Goal: Check status: Check status

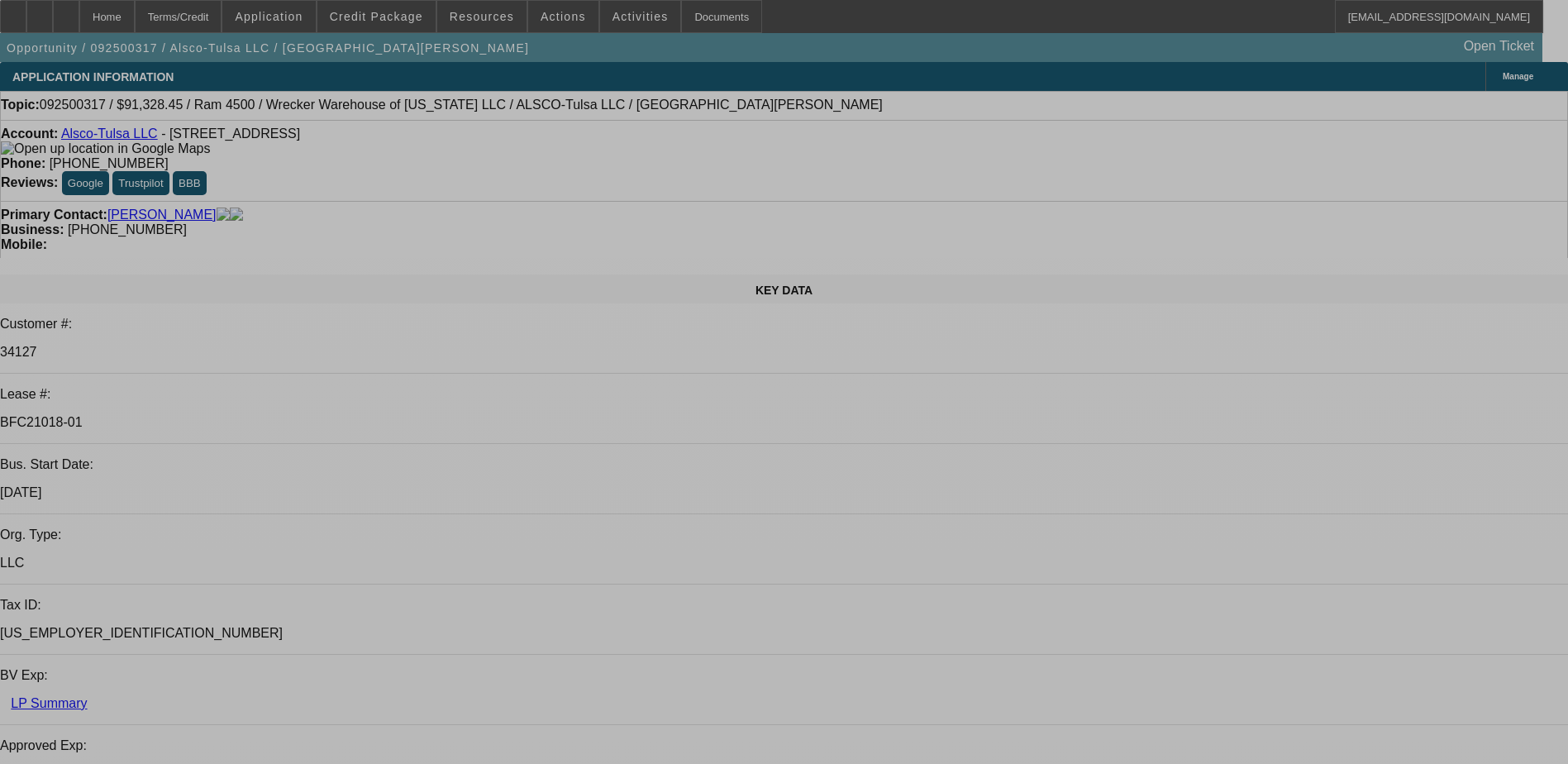
select select "0"
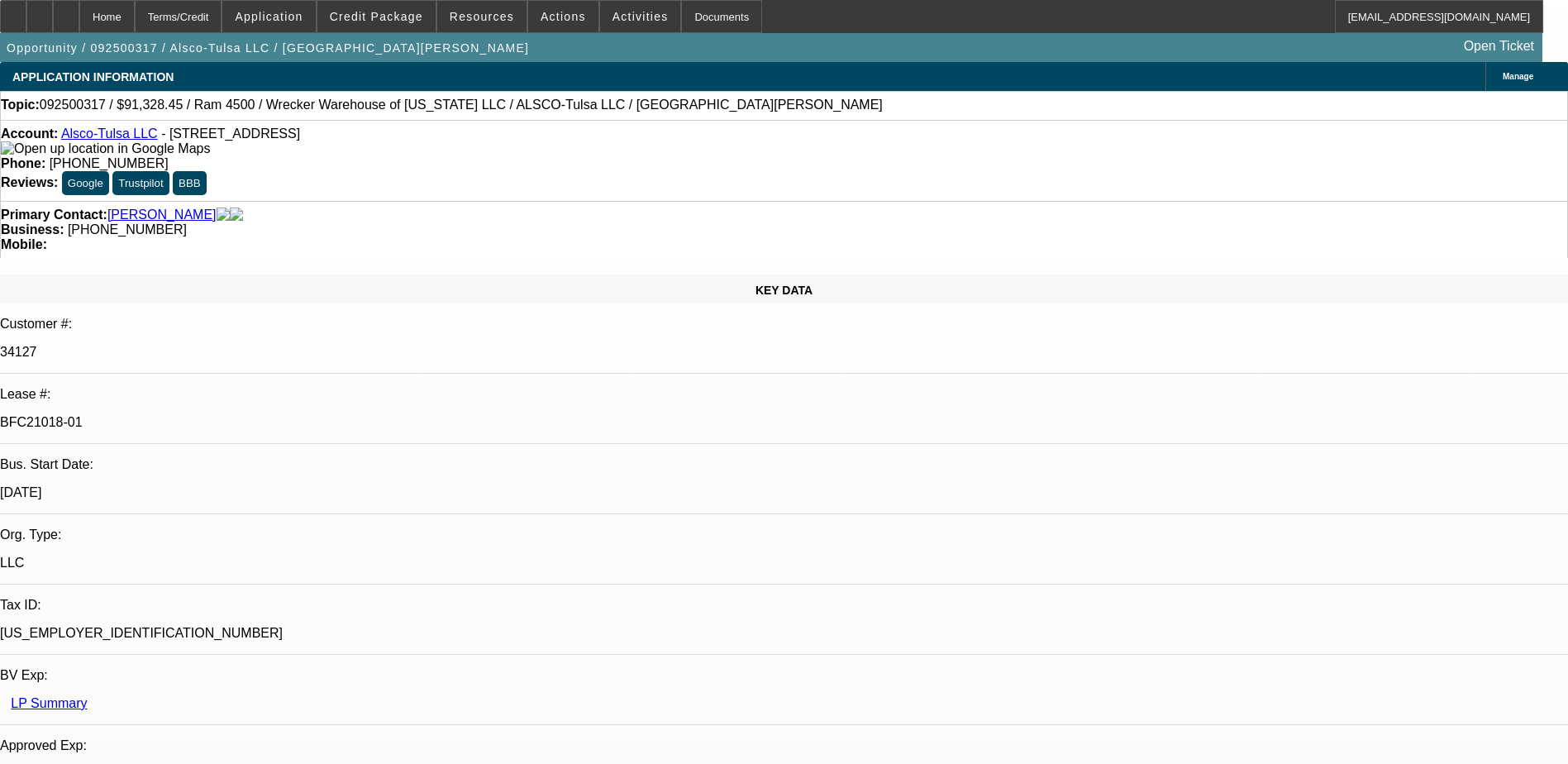
select select "0"
select select "6"
select select "0"
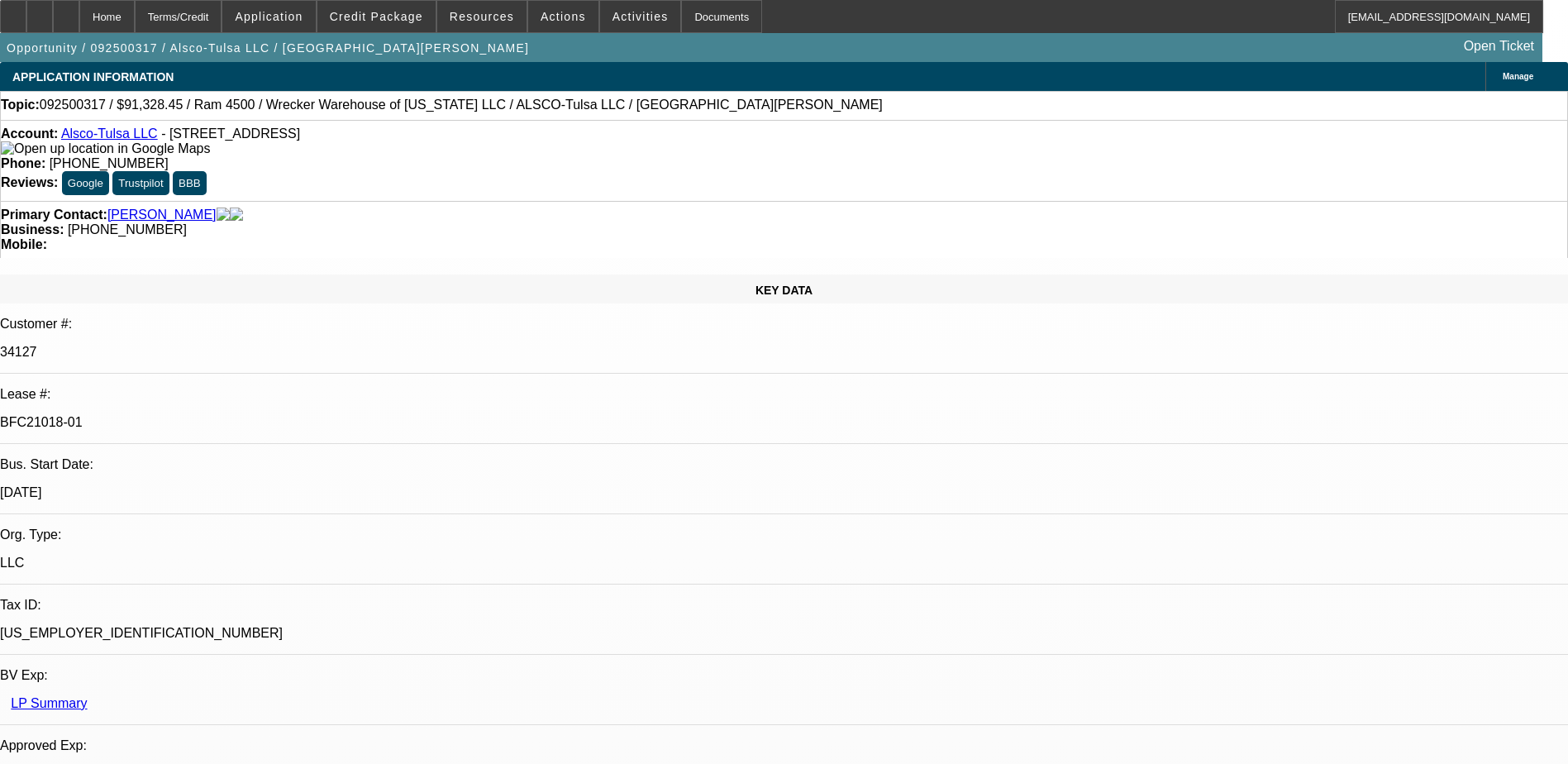
select select "0"
select select "6"
select select "0"
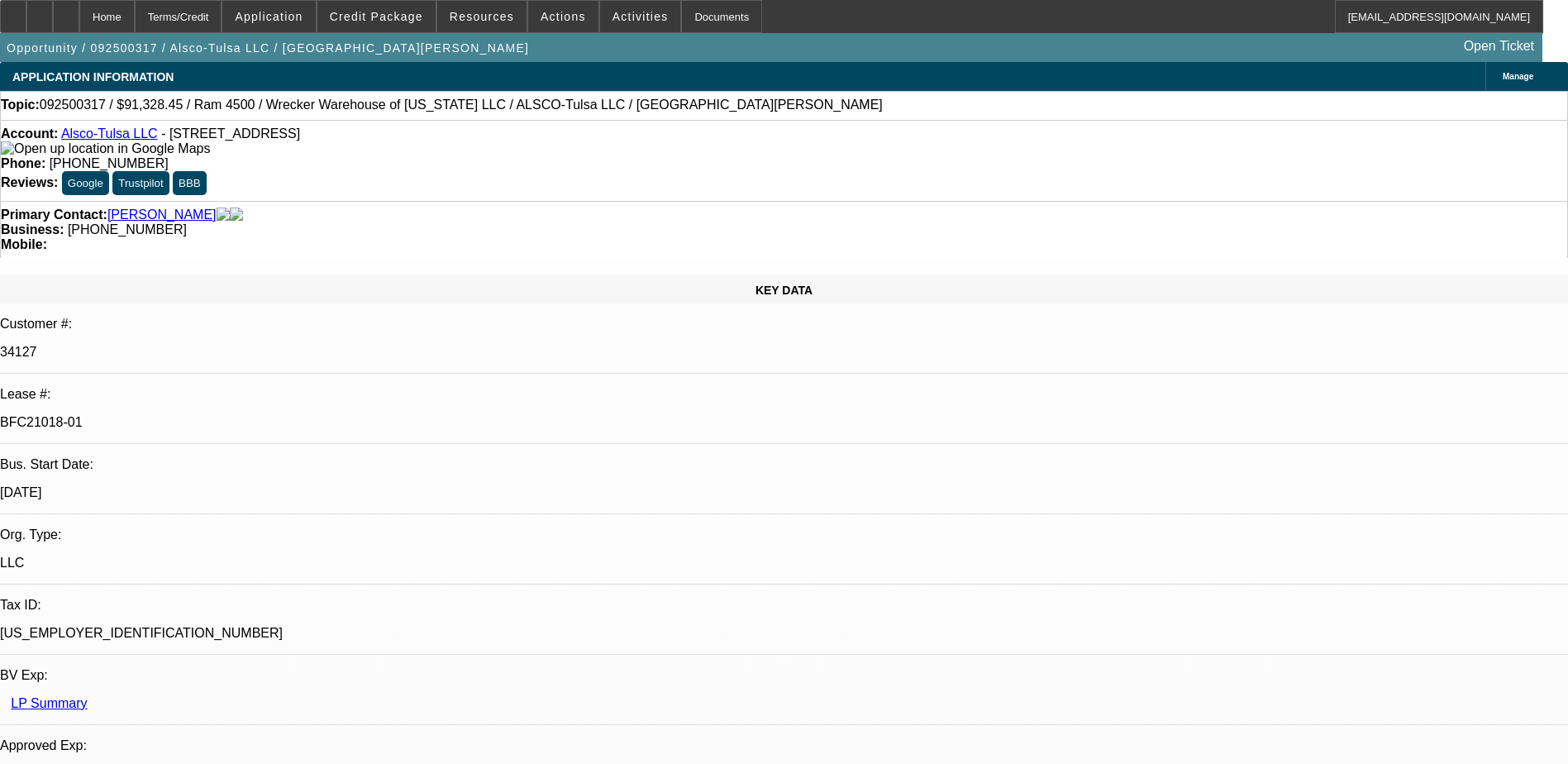
select select "6"
select select "0"
select select "6"
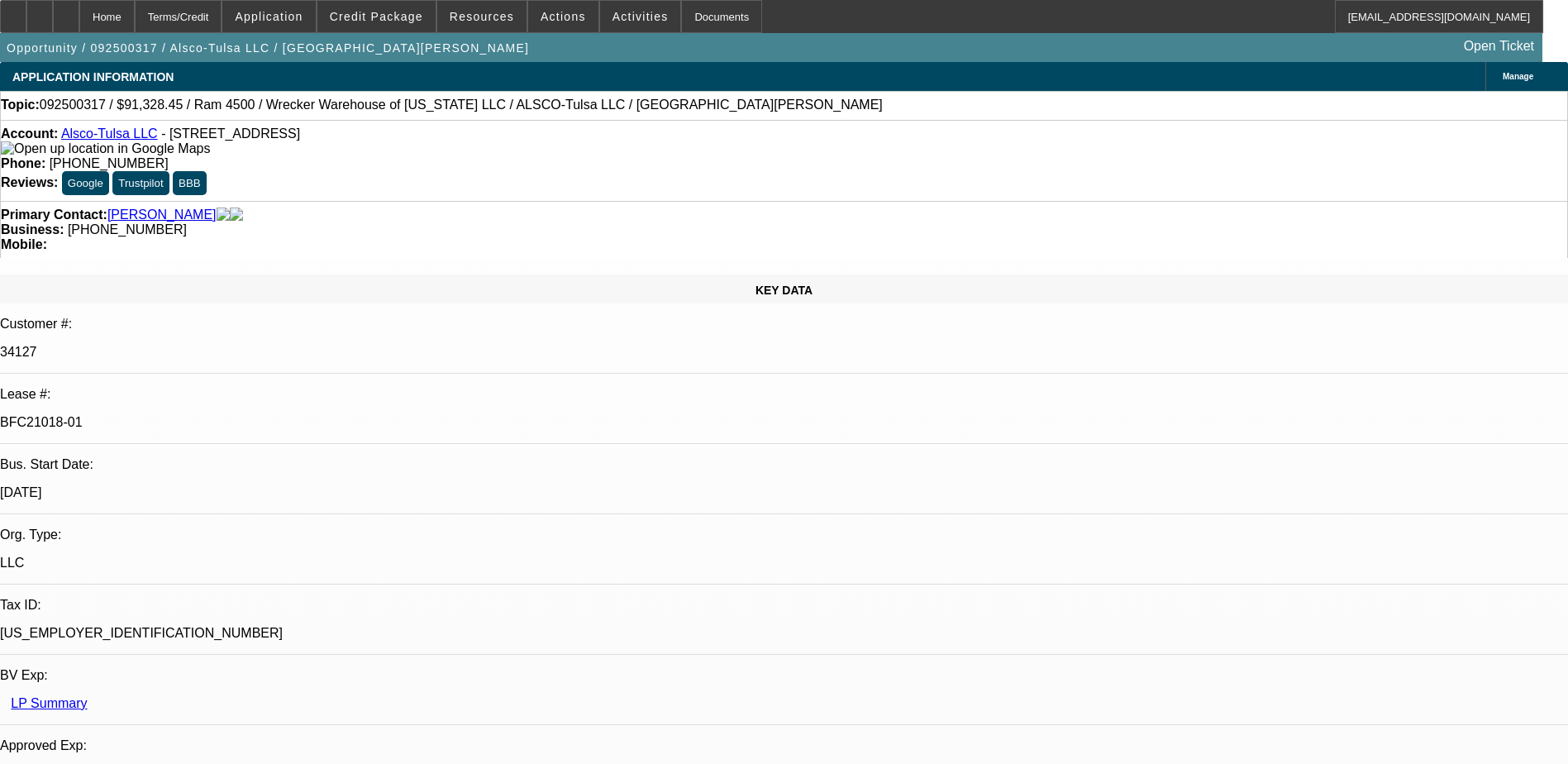
drag, startPoint x: 1269, startPoint y: 178, endPoint x: 1260, endPoint y: 159, distance: 21.0
